Goal: Information Seeking & Learning: Understand process/instructions

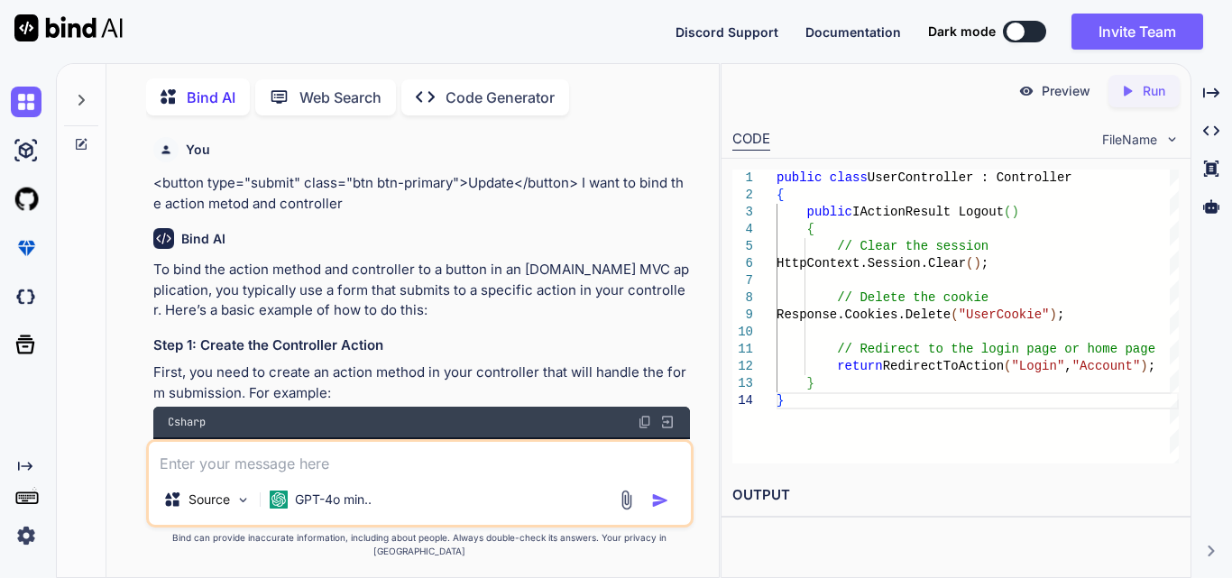
scroll to position [0, 184]
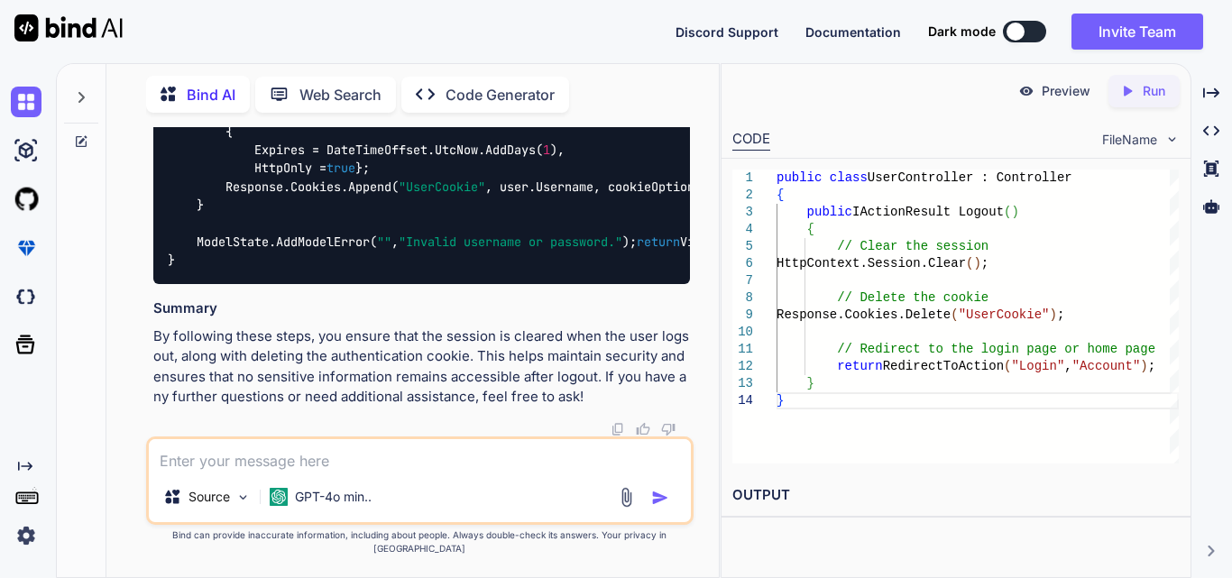
type textarea "x"
type textarea "InvalidOperationException: No authenticationScheme was specified, and there was…"
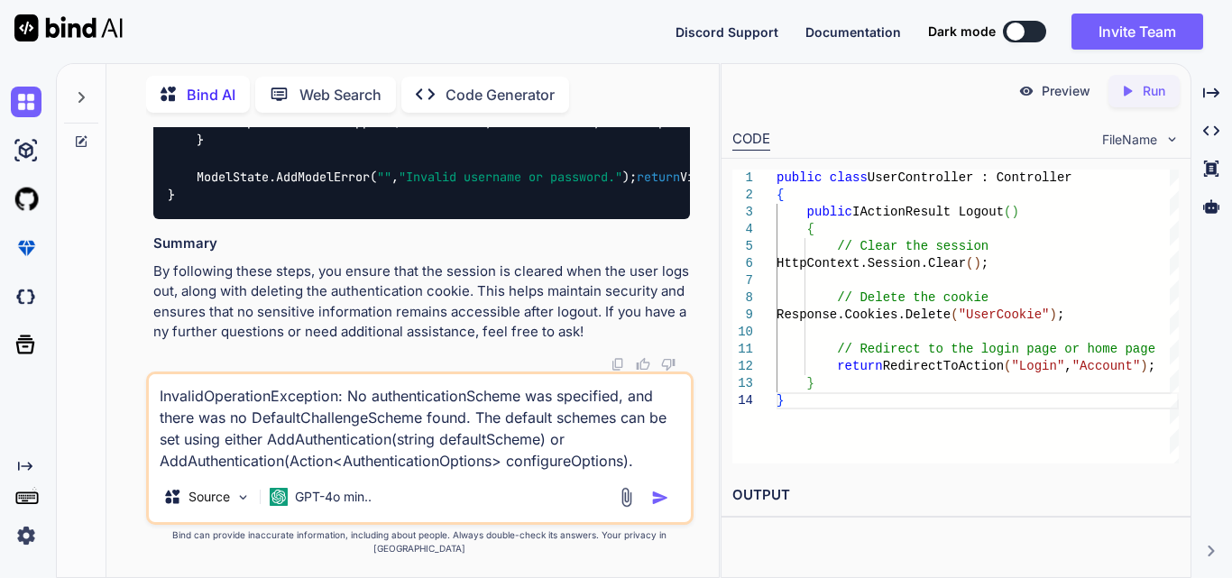
type textarea "x"
type textarea "InvalidOperationException: No authenticationScheme was specified, and there was…"
type textarea "x"
type textarea "InvalidOperationException: No authenticationScheme was specified, and there was…"
type textarea "x"
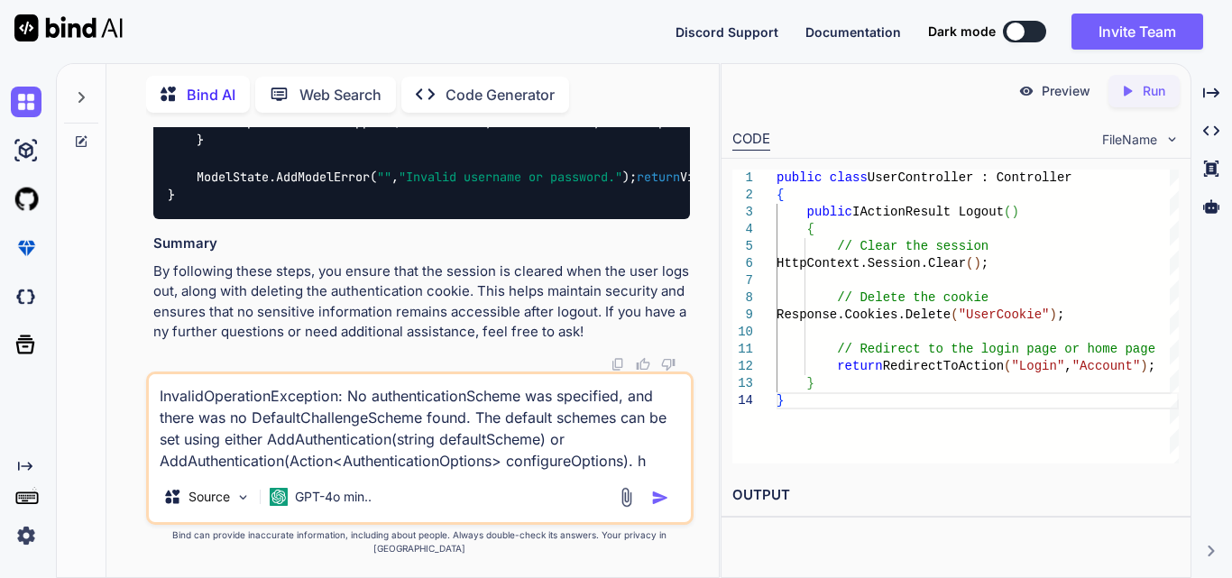
type textarea "InvalidOperationException: No authenticationScheme was specified, and there was…"
type textarea "x"
type textarea "InvalidOperationException: No authenticationScheme was specified, and there was…"
type textarea "x"
type textarea "InvalidOperationException: No authenticationScheme was specified, and there was…"
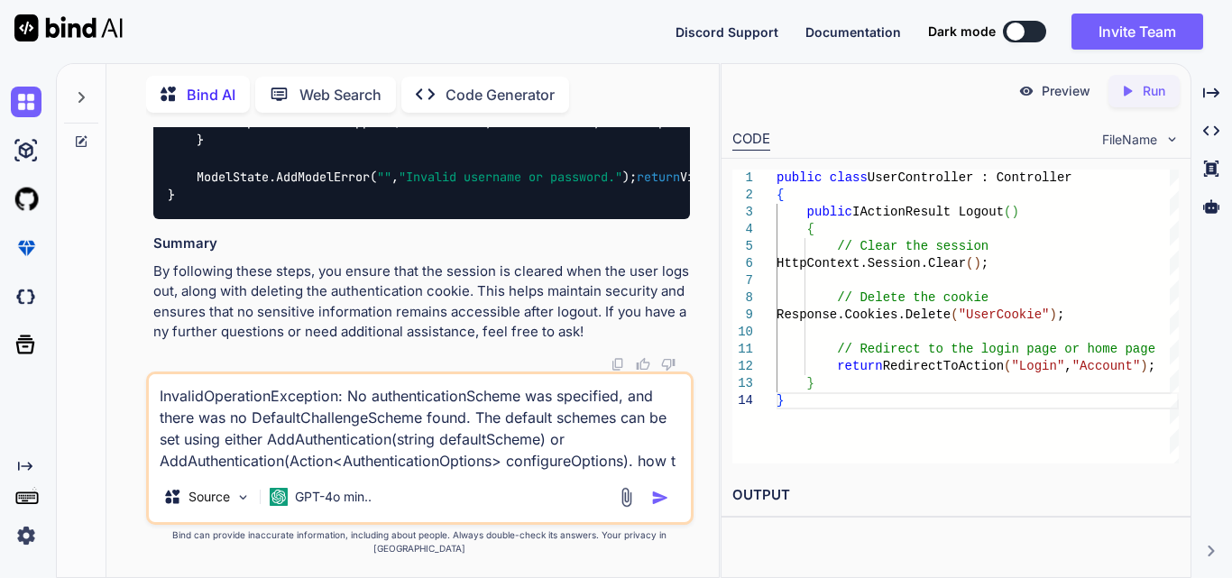
type textarea "x"
type textarea "InvalidOperationException: No authenticationScheme was specified, and there was…"
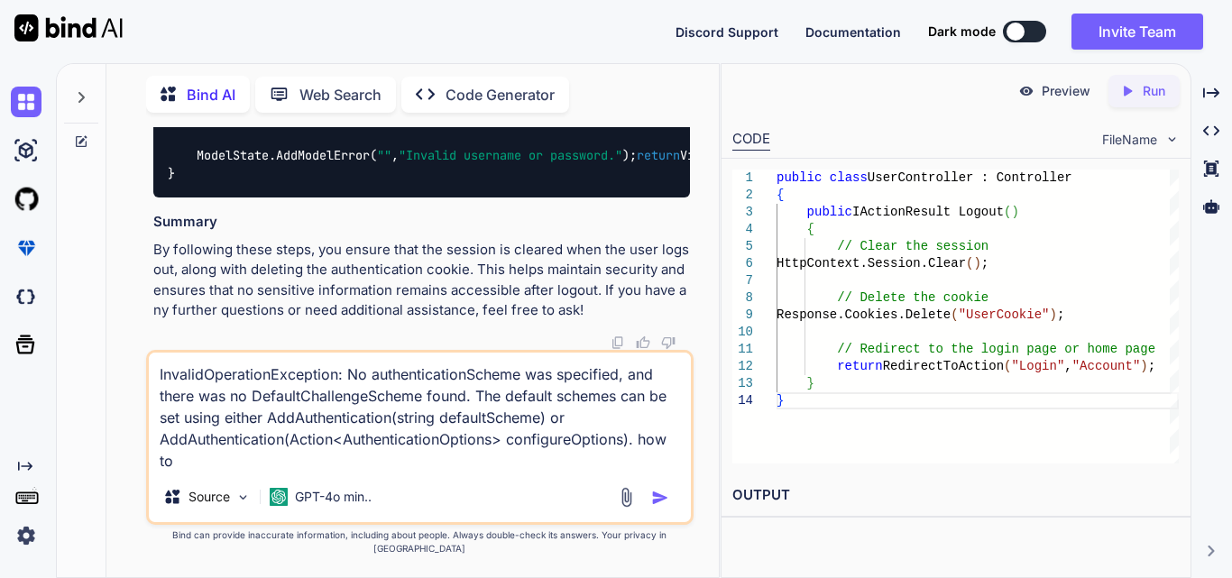
type textarea "x"
type textarea "InvalidOperationException: No authenticationScheme was specified, and there was…"
type textarea "x"
type textarea "InvalidOperationException: No authenticationScheme was specified, and there was…"
type textarea "x"
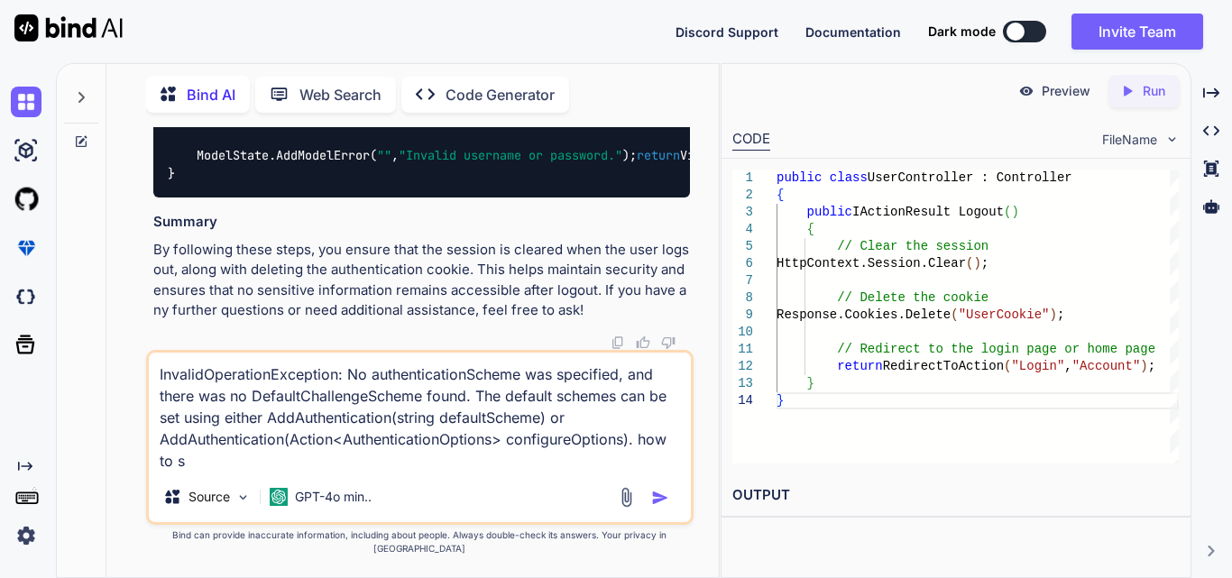
type textarea "InvalidOperationException: No authenticationScheme was specified, and there was…"
type textarea "x"
type textarea "InvalidOperationException: No authenticationScheme was specified, and there was…"
type textarea "x"
type textarea "InvalidOperationException: No authenticationScheme was specified, and there was…"
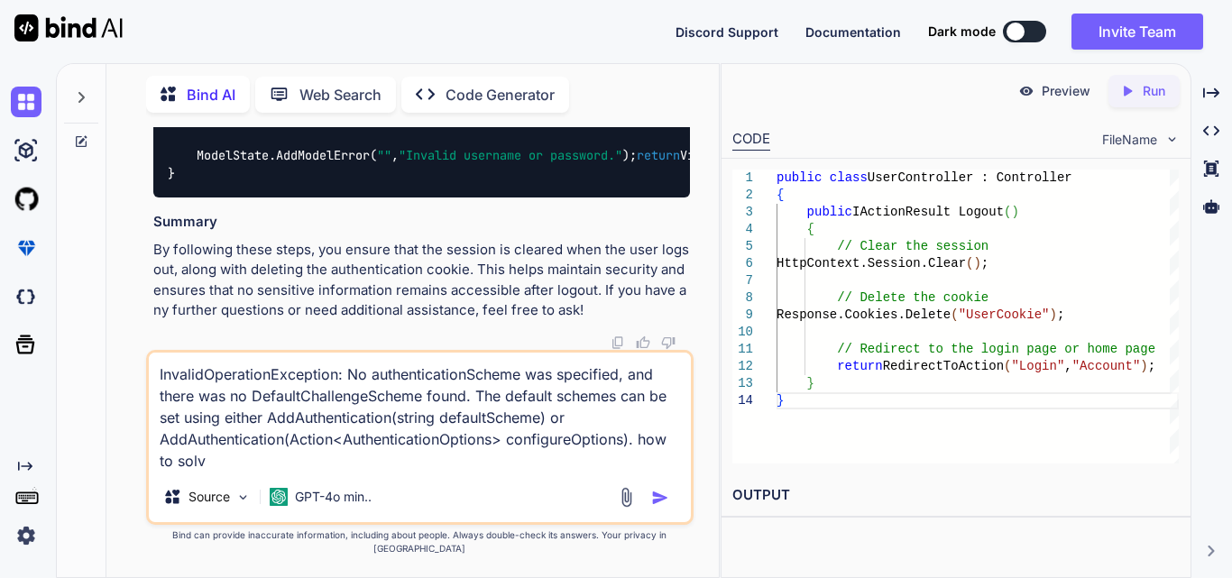
type textarea "x"
type textarea "InvalidOperationException: No authenticationScheme was specified, and there was…"
type textarea "x"
type textarea "InvalidOperationException: No authenticationScheme was specified, and there was…"
type textarea "x"
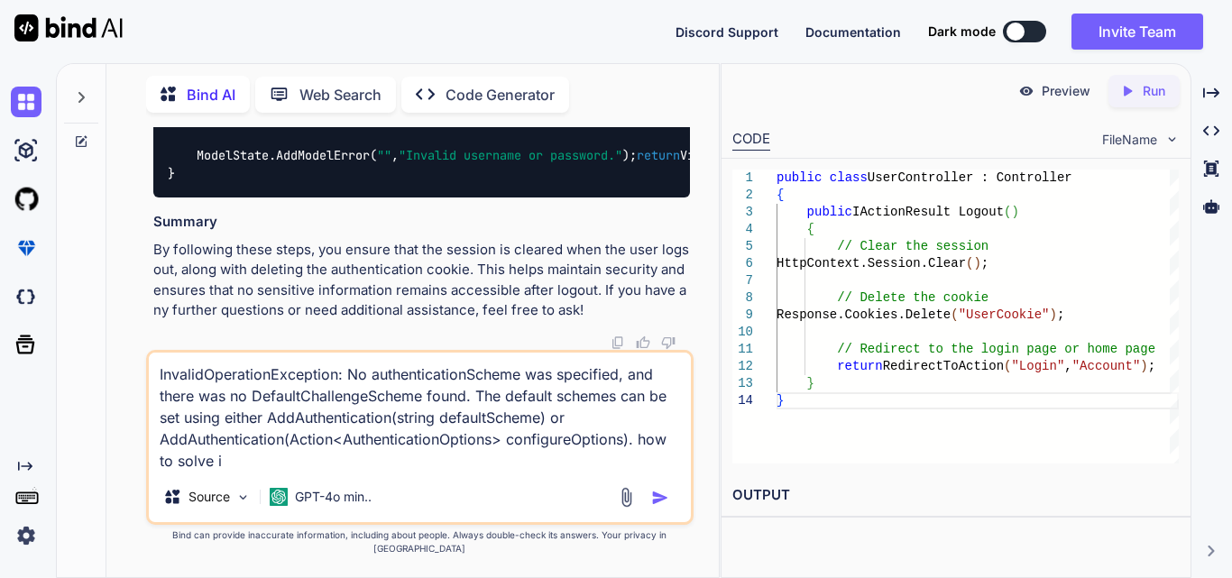
type textarea "InvalidOperationException: No authenticationScheme was specified, and there was…"
type textarea "x"
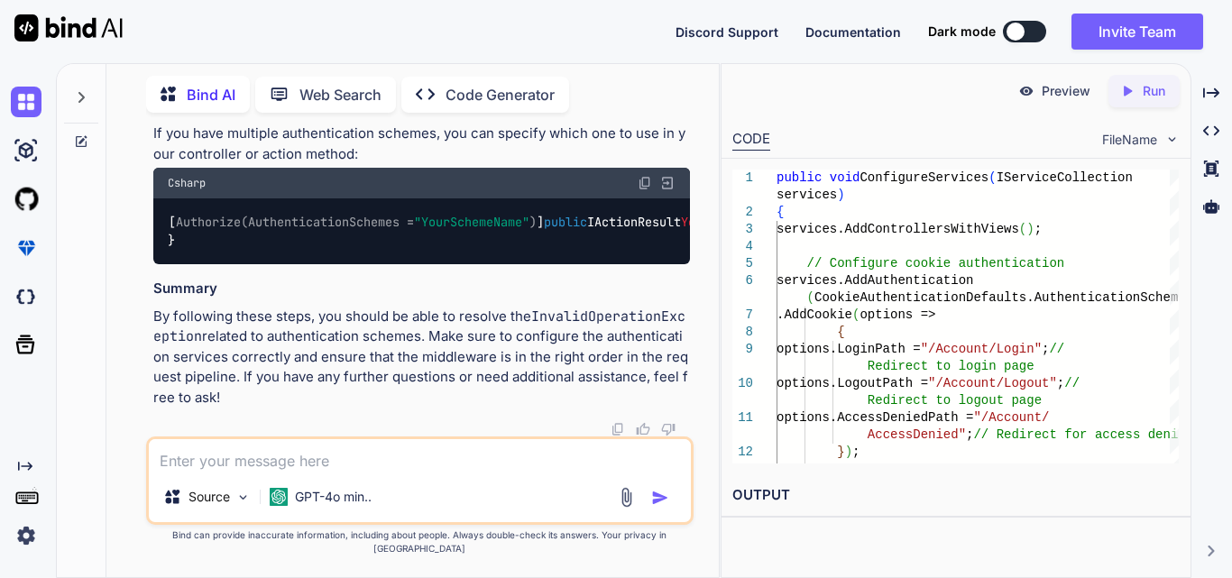
scroll to position [65707, 0]
drag, startPoint x: 192, startPoint y: 249, endPoint x: 261, endPoint y: 287, distance: 78.3
copy code "services.AddAuthentication(CookieAuthenticationDefaults.AuthenticationScheme) .…"
drag, startPoint x: 949, startPoint y: 472, endPoint x: 941, endPoint y: 479, distance: 10.3
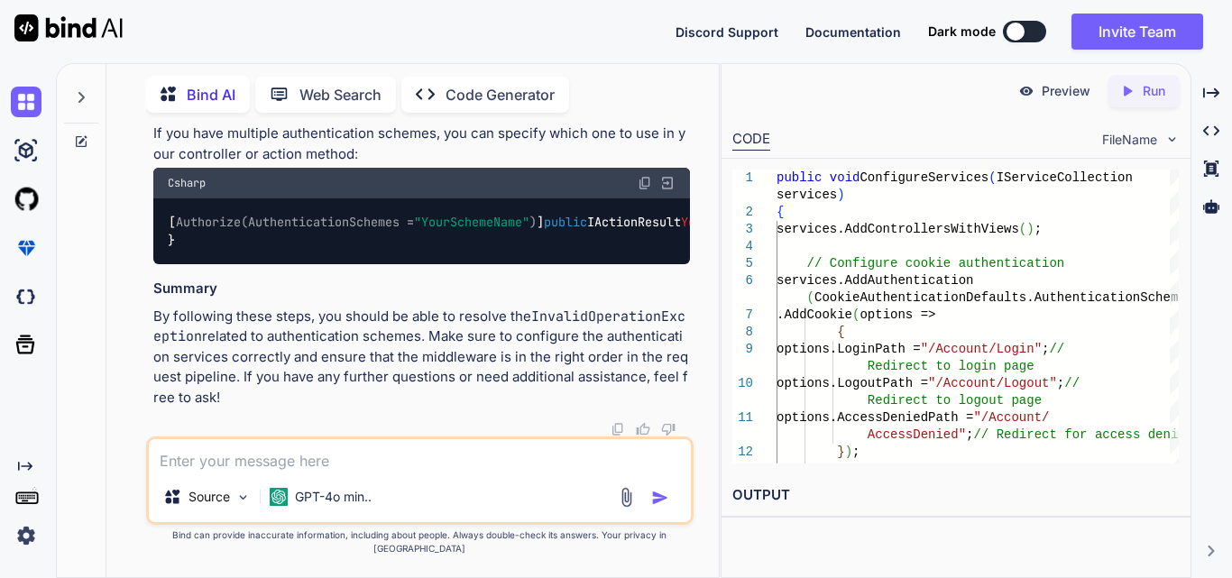
click at [949, 472] on div "1 2 3 4 5 6 7 8 9 10 11 12 13 public void ConfigureServices ( IServiceCollectio…" at bounding box center [955, 317] width 469 height 316
